Goal: Information Seeking & Learning: Learn about a topic

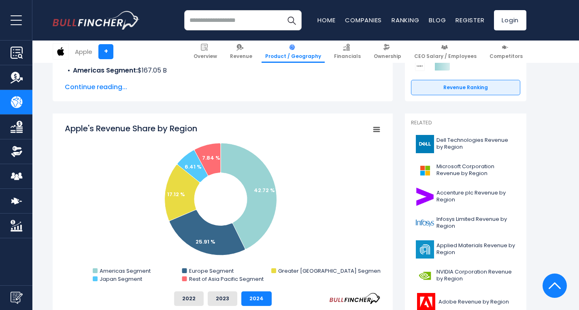
scroll to position [203, 0]
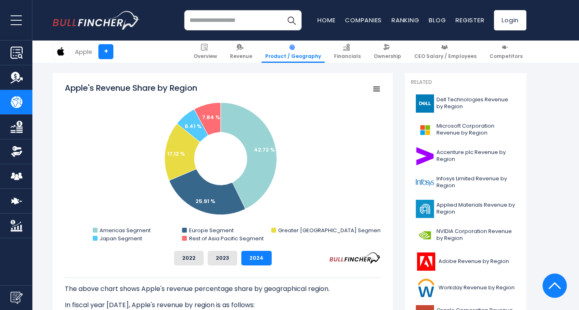
click at [228, 256] on button "2023" at bounding box center [223, 258] width 30 height 15
click at [203, 256] on button "2022" at bounding box center [189, 258] width 30 height 15
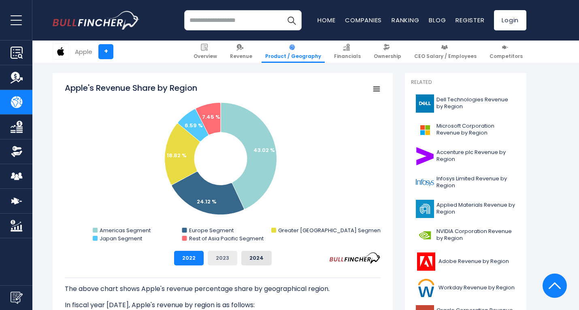
click at [220, 256] on button "2023" at bounding box center [223, 258] width 30 height 15
click at [251, 257] on button "2024" at bounding box center [256, 258] width 30 height 15
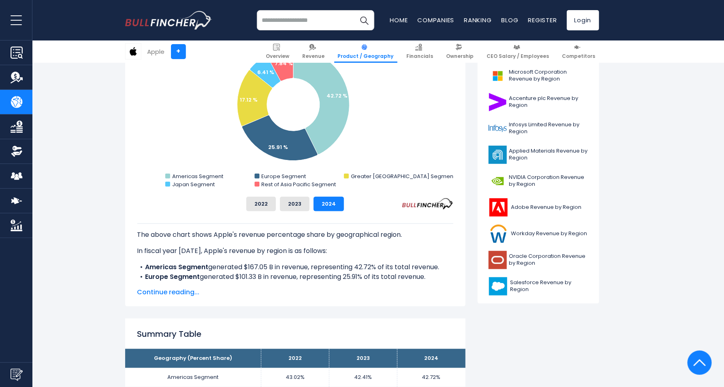
scroll to position [267, 0]
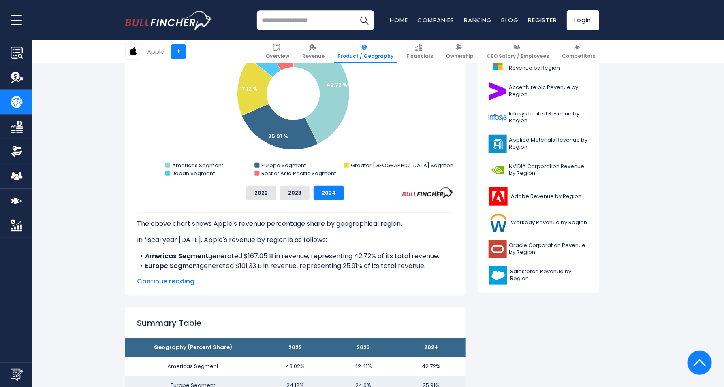
click at [185, 279] on span "Continue reading..." at bounding box center [295, 282] width 316 height 10
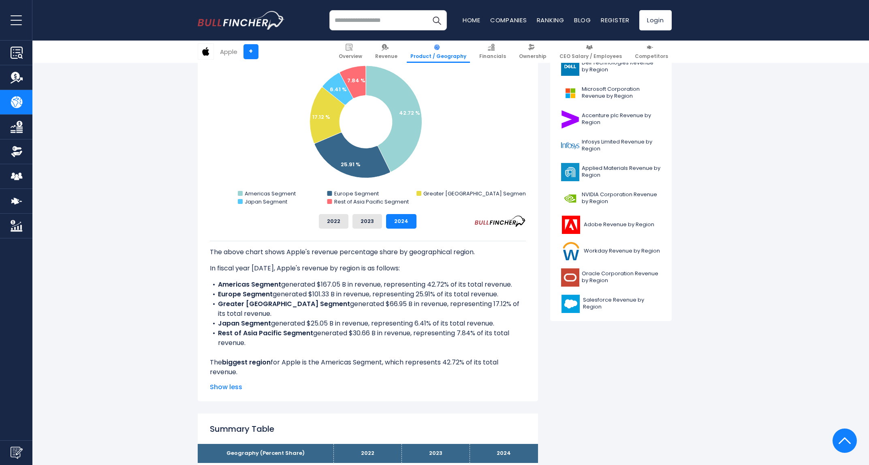
scroll to position [179, 0]
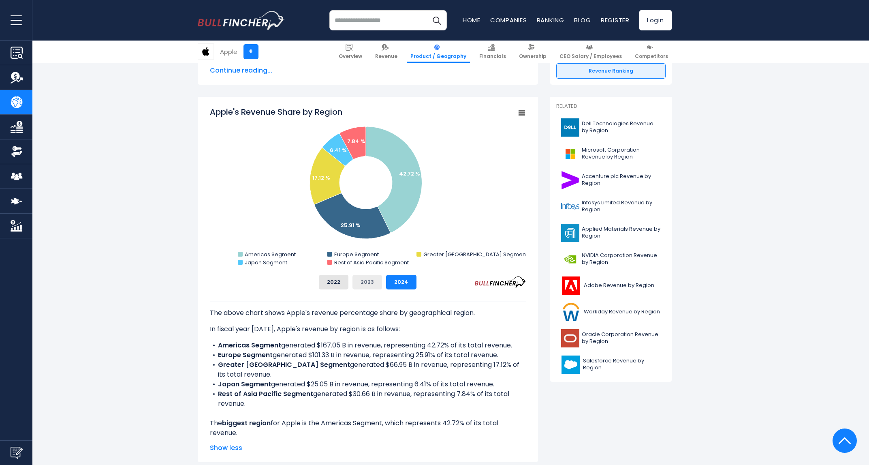
click at [377, 282] on button "2023" at bounding box center [367, 282] width 30 height 15
click at [341, 279] on button "2022" at bounding box center [334, 282] width 30 height 15
click at [387, 279] on button "2024" at bounding box center [401, 282] width 30 height 15
click at [324, 282] on button "2022" at bounding box center [334, 282] width 30 height 15
click at [365, 279] on button "2023" at bounding box center [367, 282] width 30 height 15
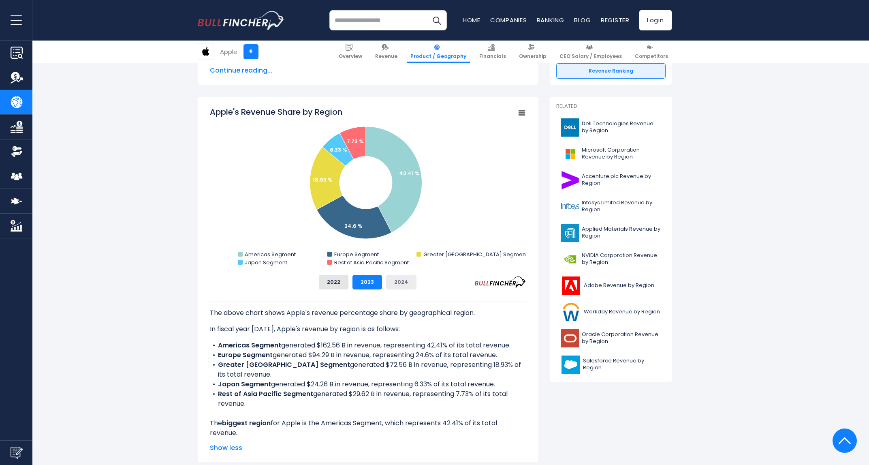
click at [393, 279] on button "2024" at bounding box center [401, 282] width 30 height 15
click at [343, 280] on button "2022" at bounding box center [334, 282] width 30 height 15
click at [363, 280] on button "2023" at bounding box center [367, 282] width 30 height 15
click at [396, 280] on button "2024" at bounding box center [401, 282] width 30 height 15
click at [326, 281] on button "2022" at bounding box center [334, 282] width 30 height 15
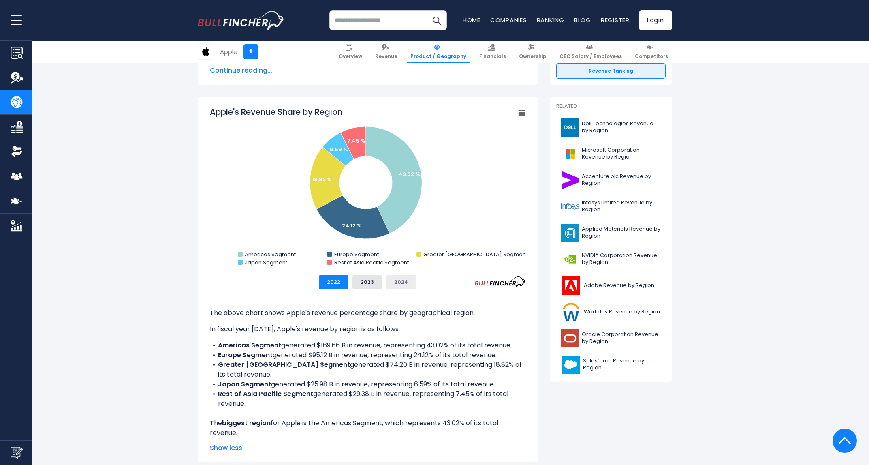
click at [408, 281] on button "2024" at bounding box center [401, 282] width 30 height 15
click at [370, 287] on button "2023" at bounding box center [367, 282] width 30 height 15
click at [331, 287] on button "2022" at bounding box center [334, 282] width 30 height 15
click at [361, 288] on button "2023" at bounding box center [367, 282] width 30 height 15
click at [405, 286] on button "2024" at bounding box center [401, 282] width 30 height 15
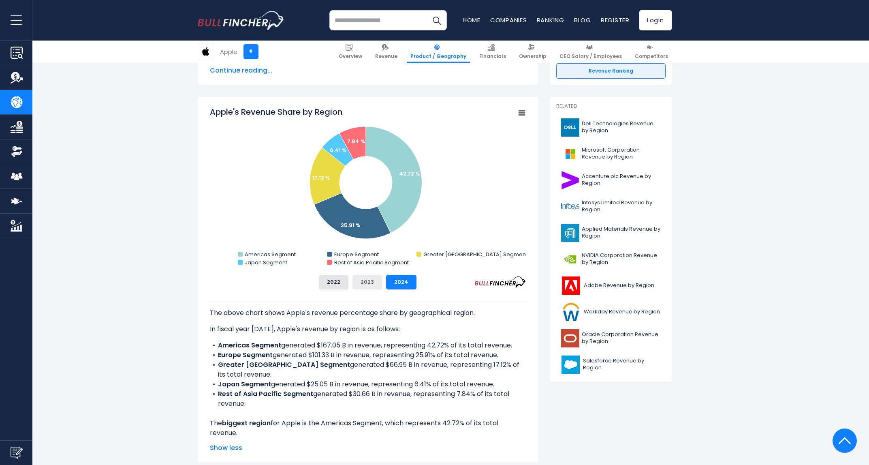
click at [369, 285] on button "2023" at bounding box center [367, 282] width 30 height 15
click at [329, 282] on button "2022" at bounding box center [334, 282] width 30 height 15
click at [395, 283] on button "2024" at bounding box center [401, 282] width 30 height 15
click at [361, 283] on button "2023" at bounding box center [367, 282] width 30 height 15
click at [329, 282] on button "2022" at bounding box center [334, 282] width 30 height 15
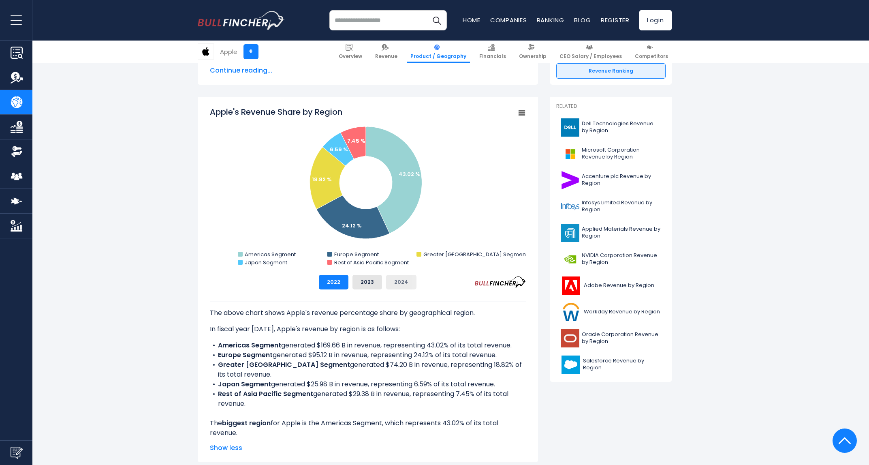
click at [397, 284] on button "2024" at bounding box center [401, 282] width 30 height 15
click at [364, 282] on button "2023" at bounding box center [367, 282] width 30 height 15
click at [340, 281] on button "2022" at bounding box center [334, 282] width 30 height 15
click at [406, 283] on button "2024" at bounding box center [401, 282] width 30 height 15
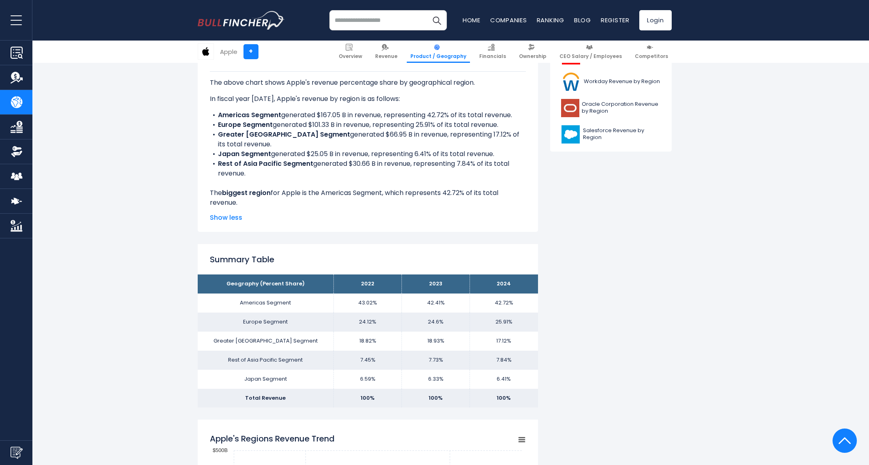
scroll to position [304, 0]
